Goal: Find specific page/section: Find specific page/section

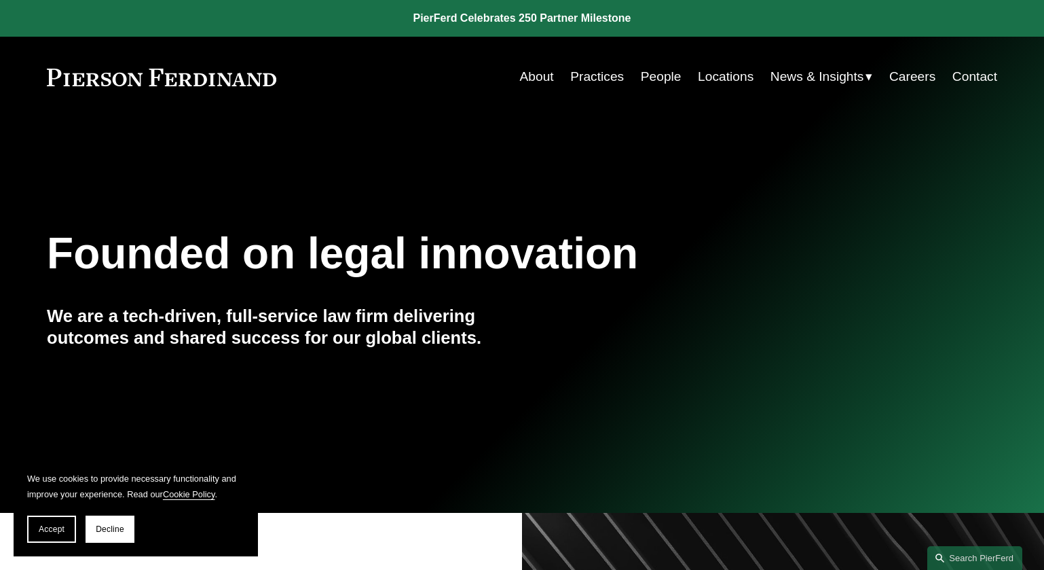
click at [650, 73] on link "People" at bounding box center [661, 77] width 41 height 26
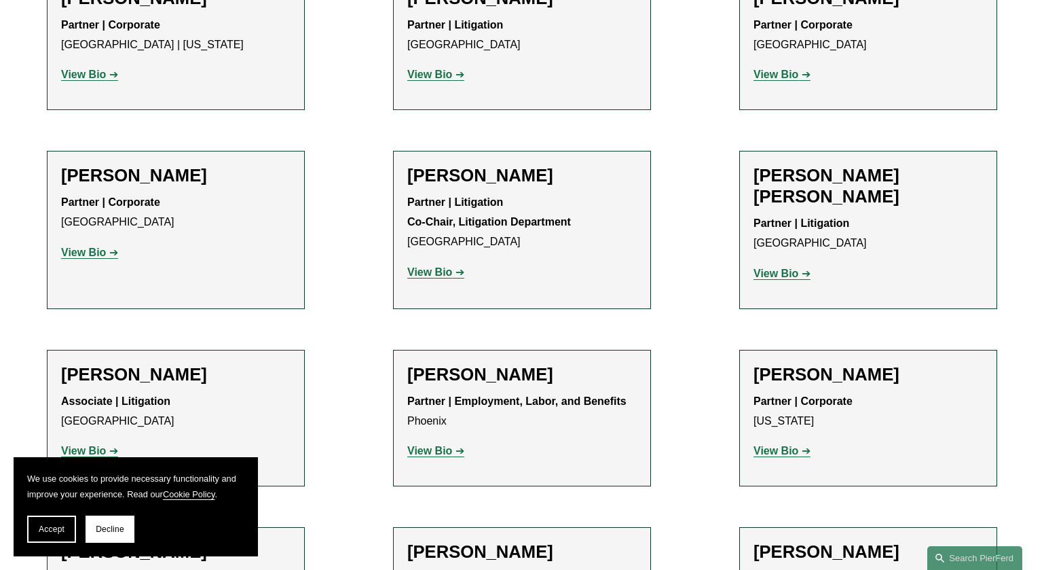
scroll to position [12627, 0]
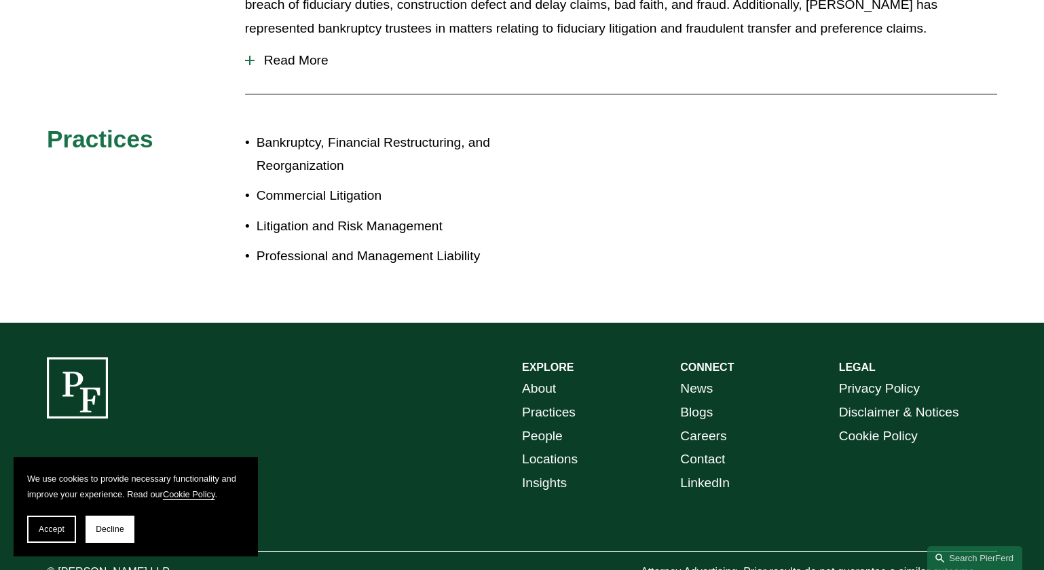
scroll to position [760, 0]
